Goal: Navigation & Orientation: Find specific page/section

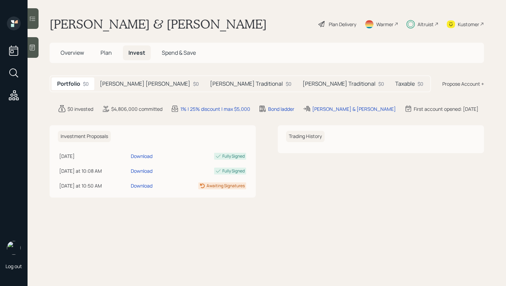
click at [126, 86] on h5 "[PERSON_NAME] [PERSON_NAME]" at bounding box center [145, 83] width 90 height 7
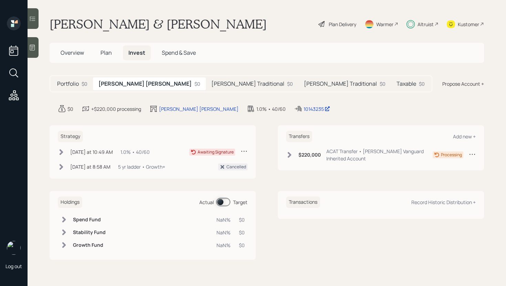
click at [211, 85] on h5 "[PERSON_NAME] Traditional" at bounding box center [247, 83] width 73 height 7
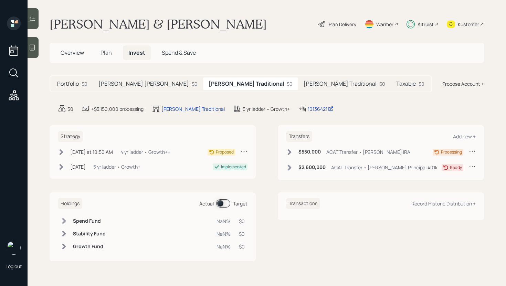
click at [290, 152] on icon at bounding box center [290, 152] width 4 height 6
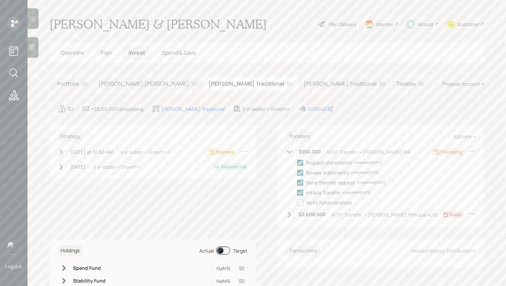
click at [288, 215] on icon at bounding box center [290, 215] width 4 height 6
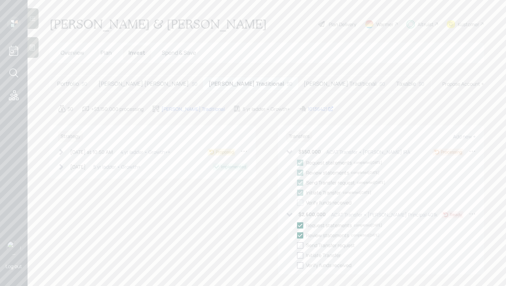
click at [286, 214] on icon at bounding box center [289, 214] width 7 height 7
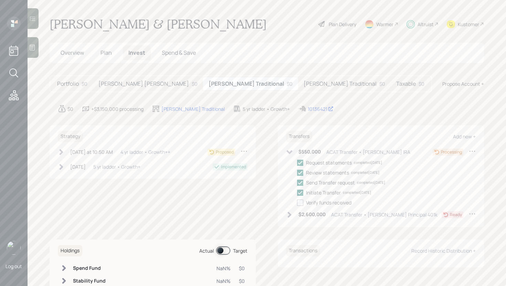
click at [303, 85] on h5 "[PERSON_NAME] Traditional" at bounding box center [339, 83] width 73 height 7
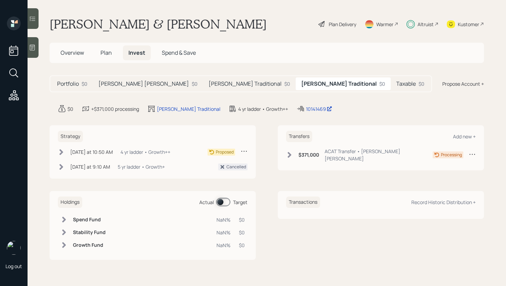
click at [286, 151] on icon at bounding box center [289, 154] width 7 height 7
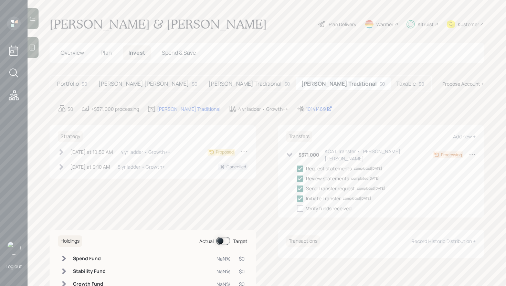
click at [123, 82] on h5 "[PERSON_NAME] [PERSON_NAME]" at bounding box center [143, 83] width 90 height 7
